Goal: Transaction & Acquisition: Purchase product/service

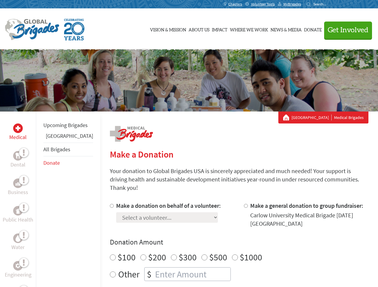
click at [330, 4] on div "Search for:" at bounding box center [318, 4] width 24 height 5
click at [345, 30] on span "Get Involved" at bounding box center [347, 30] width 41 height 7
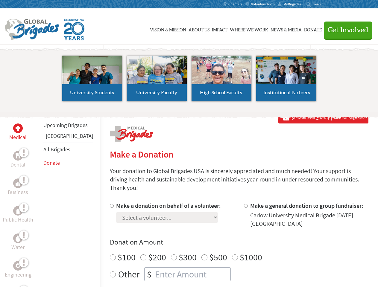
click at [189, 80] on li "High School Faculty" at bounding box center [221, 78] width 65 height 55
click at [39, 199] on div "Upcoming Brigades Belize All Brigades Donate" at bounding box center [68, 255] width 64 height 287
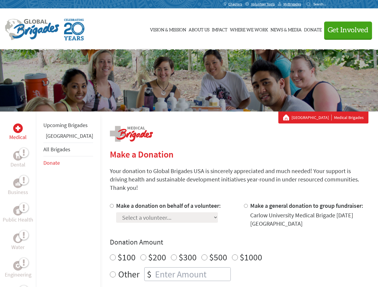
click at [228, 240] on div "Donation Amount $100 $200 $300 $500 $1000 Other $" at bounding box center [239, 259] width 258 height 44
click at [110, 204] on input "Make a donation on behalf of a volunteer:" at bounding box center [112, 206] width 4 height 4
radio input "true"
click at [244, 204] on input "Make a general donation to group fundraiser:" at bounding box center [246, 206] width 4 height 4
radio input "true"
